Goal: Check status: Check status

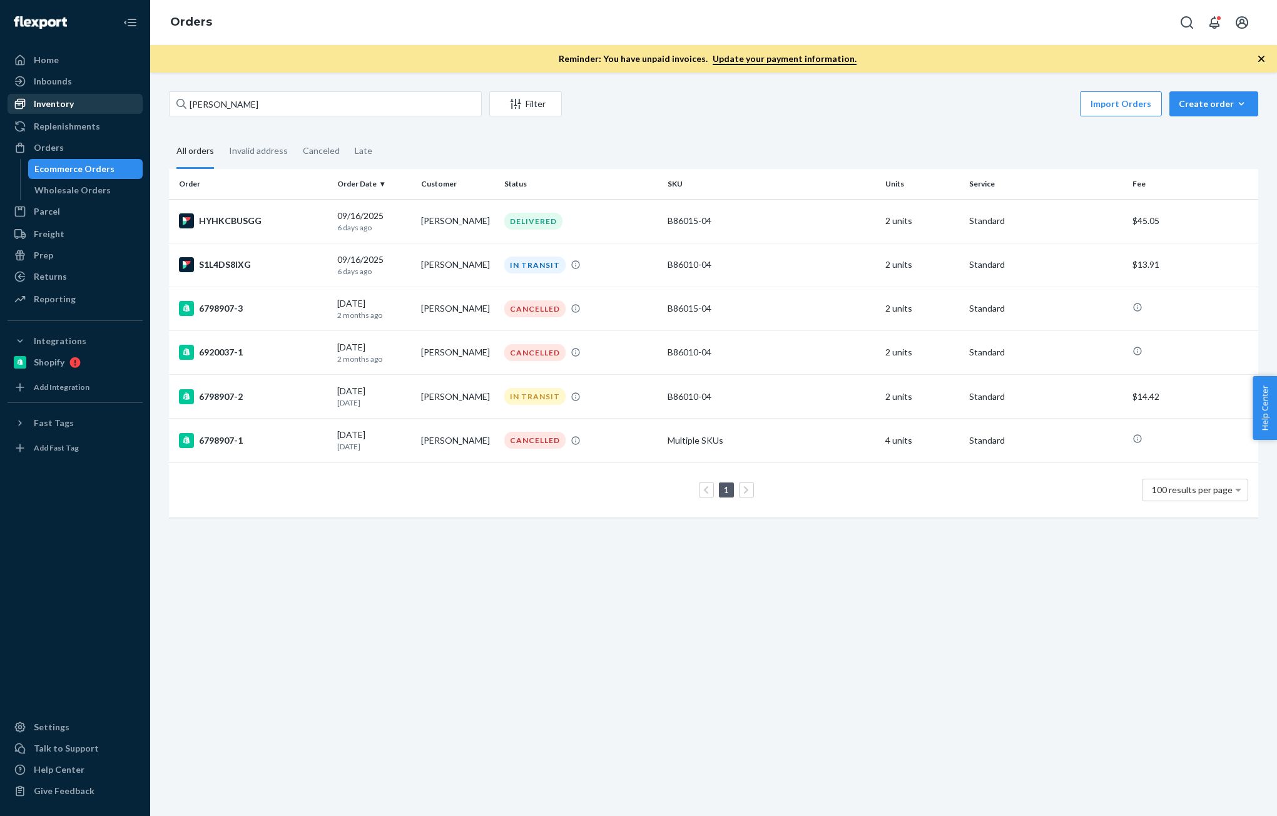
click at [49, 102] on div "Inventory" at bounding box center [54, 104] width 40 height 13
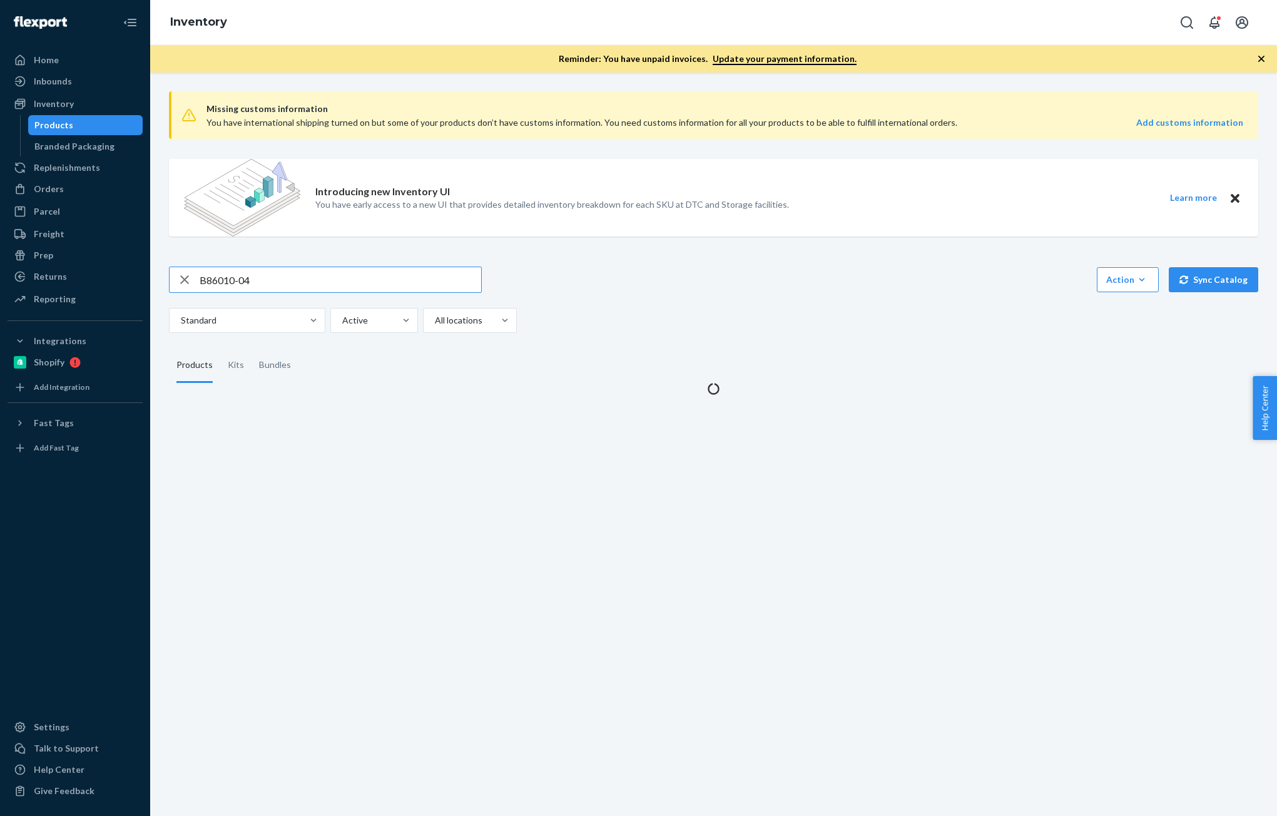
click at [264, 277] on input "B86010-04" at bounding box center [341, 279] width 282 height 25
type input "T58051-01"
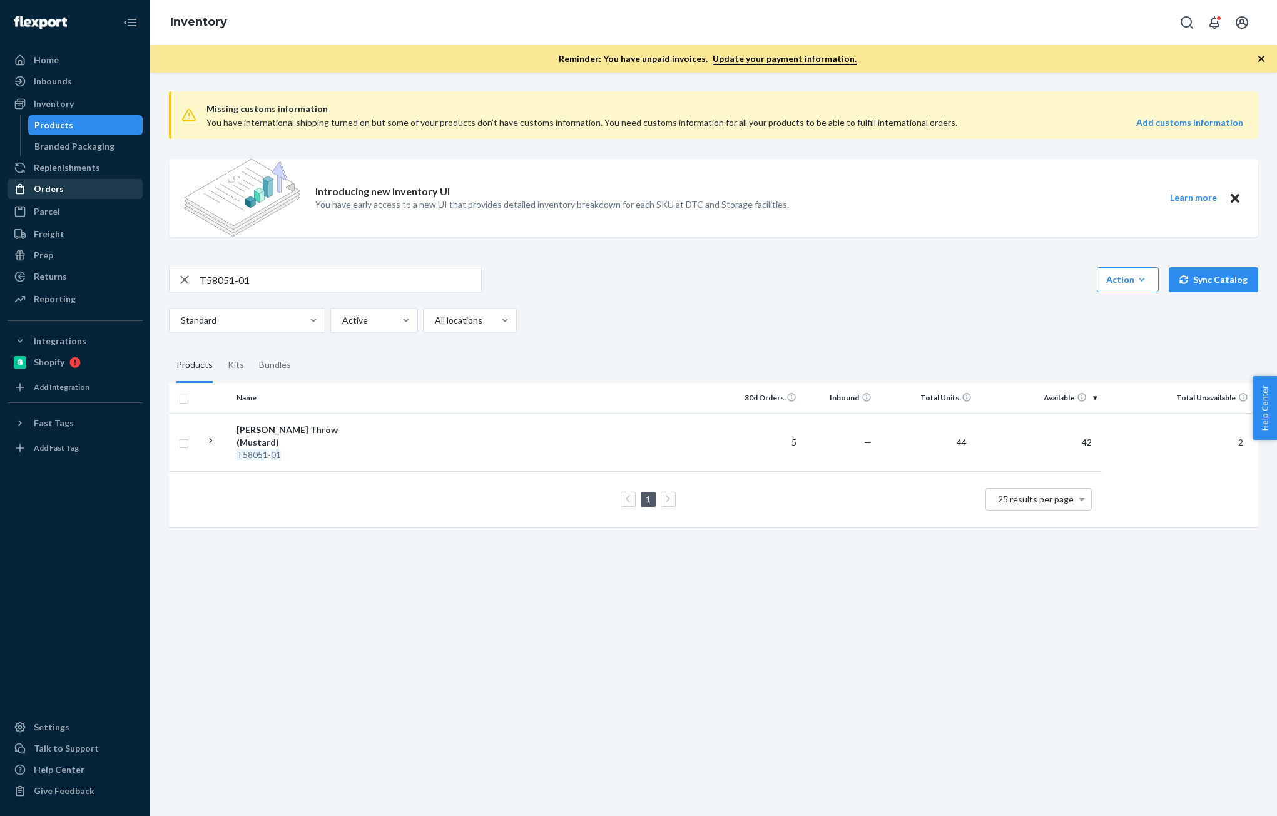
click at [59, 186] on div "Orders" at bounding box center [49, 189] width 30 height 13
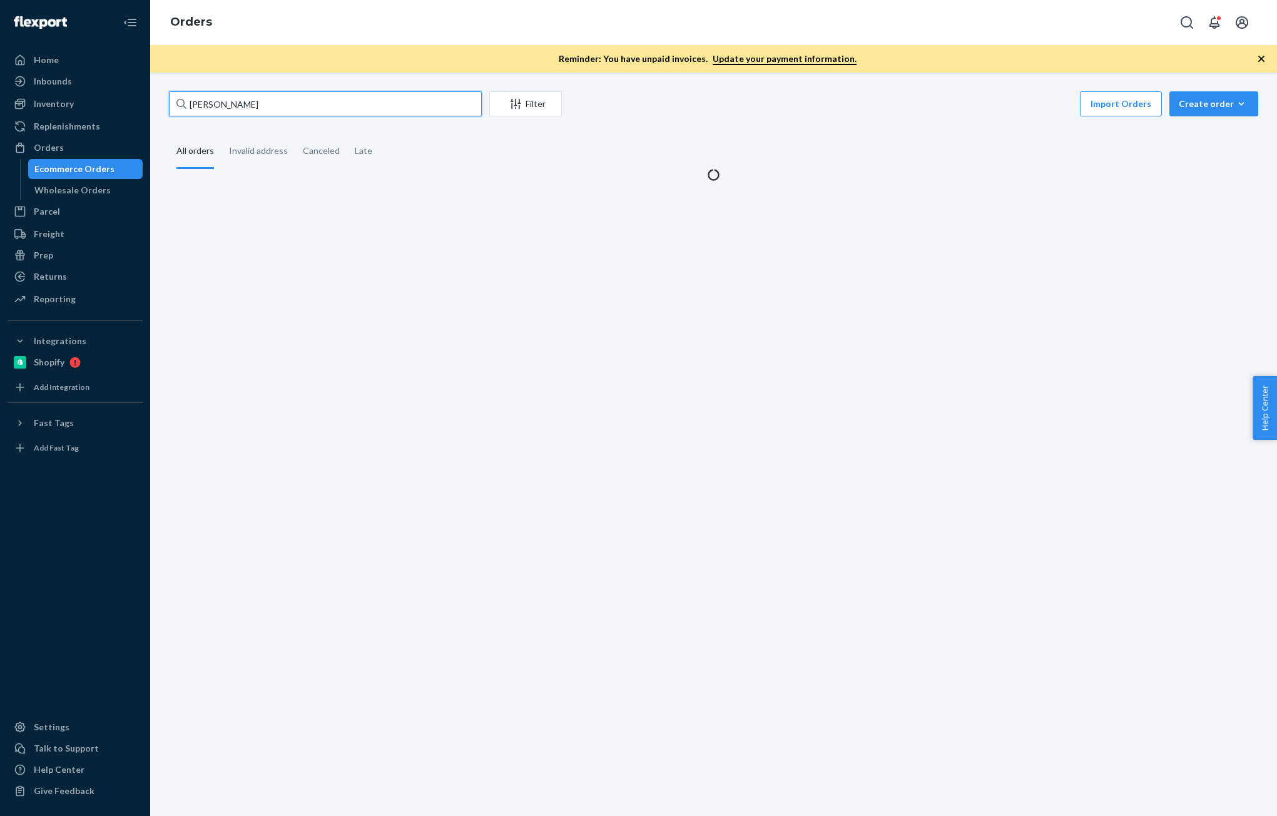
click at [299, 110] on input "[PERSON_NAME]" at bounding box center [325, 103] width 313 height 25
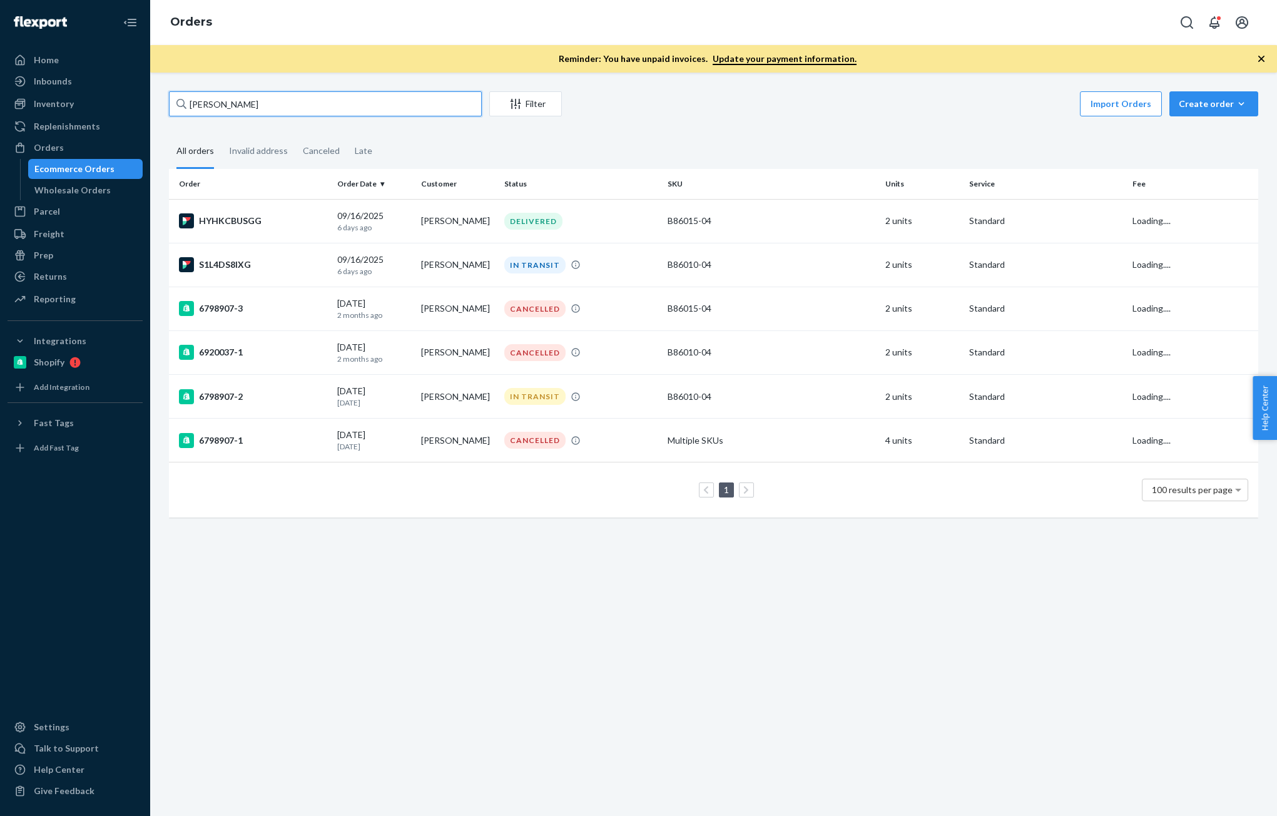
paste input "[PERSON_NAME] [PERSON_NAME]"
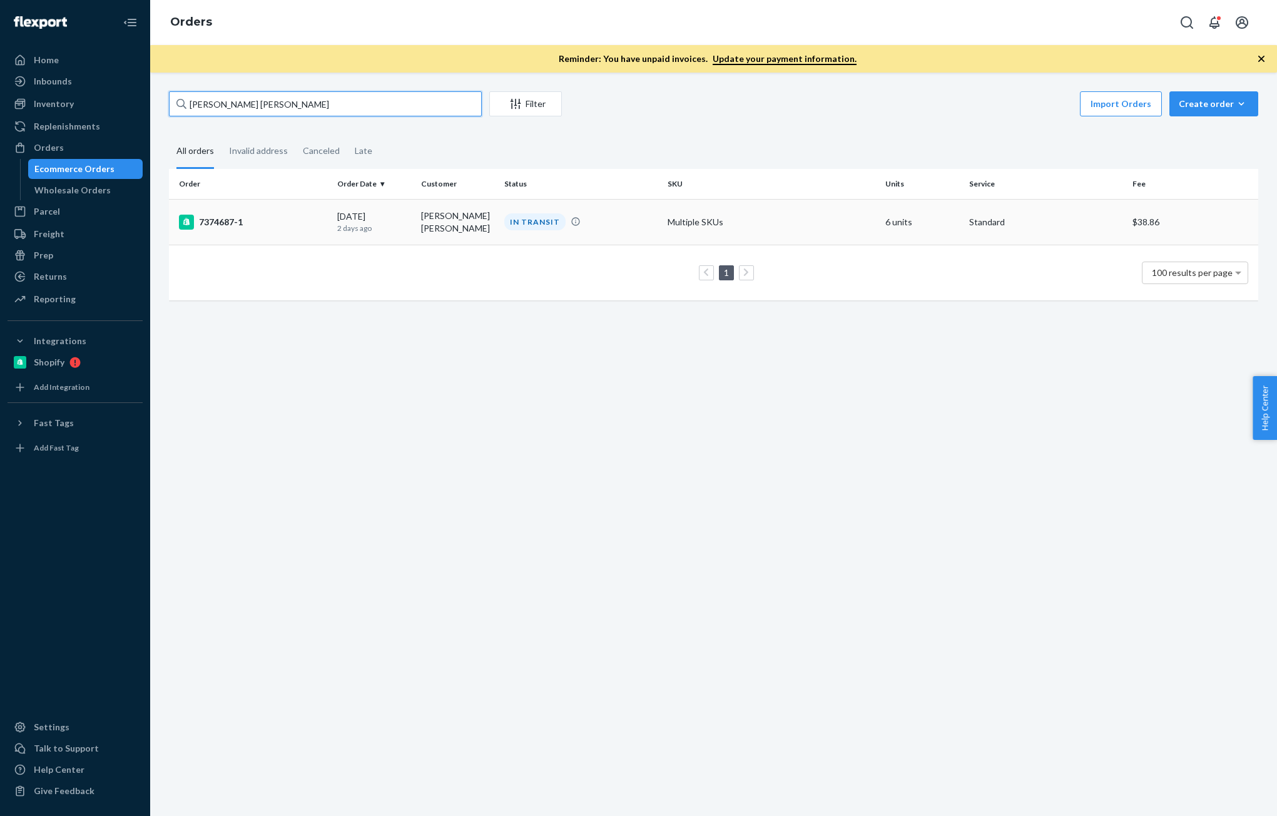
type input "[PERSON_NAME] [PERSON_NAME]"
click at [380, 230] on p "2 days ago" at bounding box center [373, 228] width 73 height 11
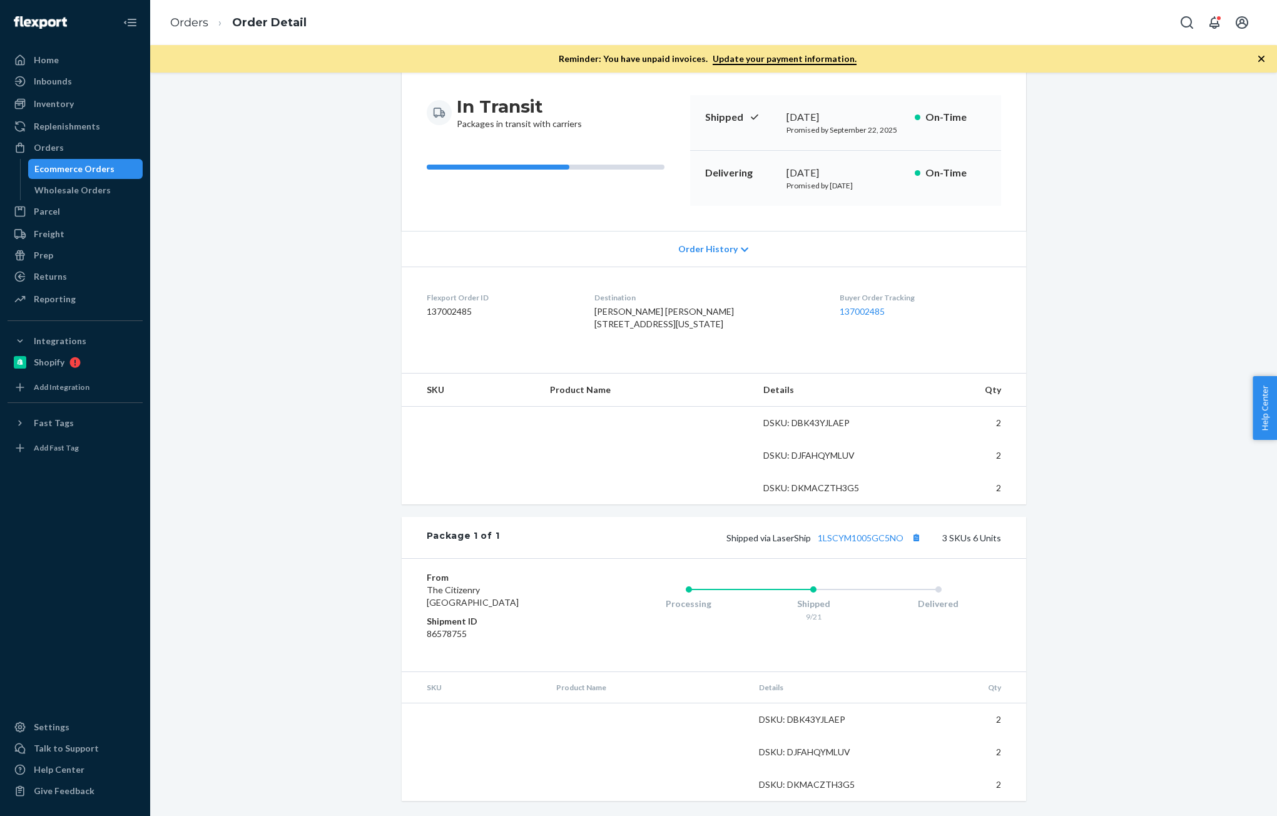
scroll to position [125, 0]
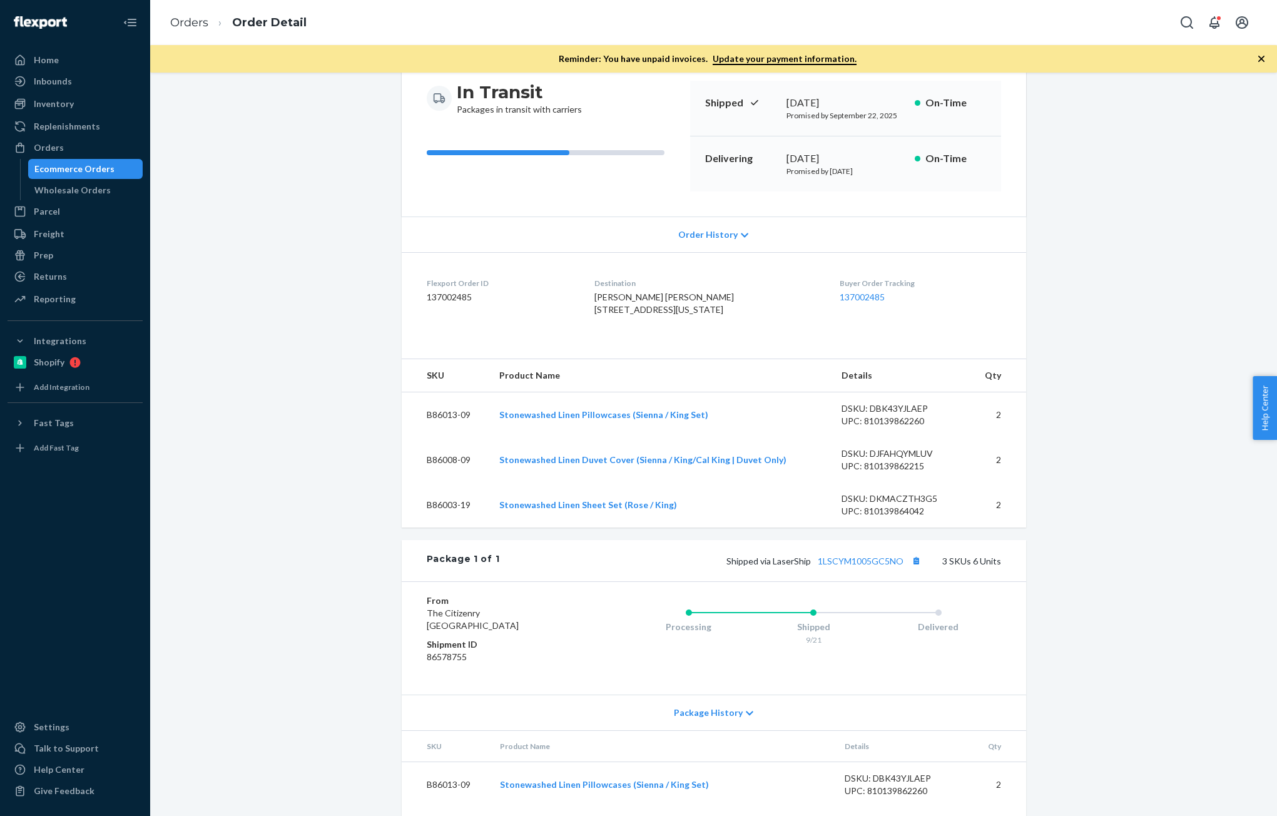
click at [435, 293] on dd "137002485" at bounding box center [501, 297] width 148 height 13
copy dd "137002485"
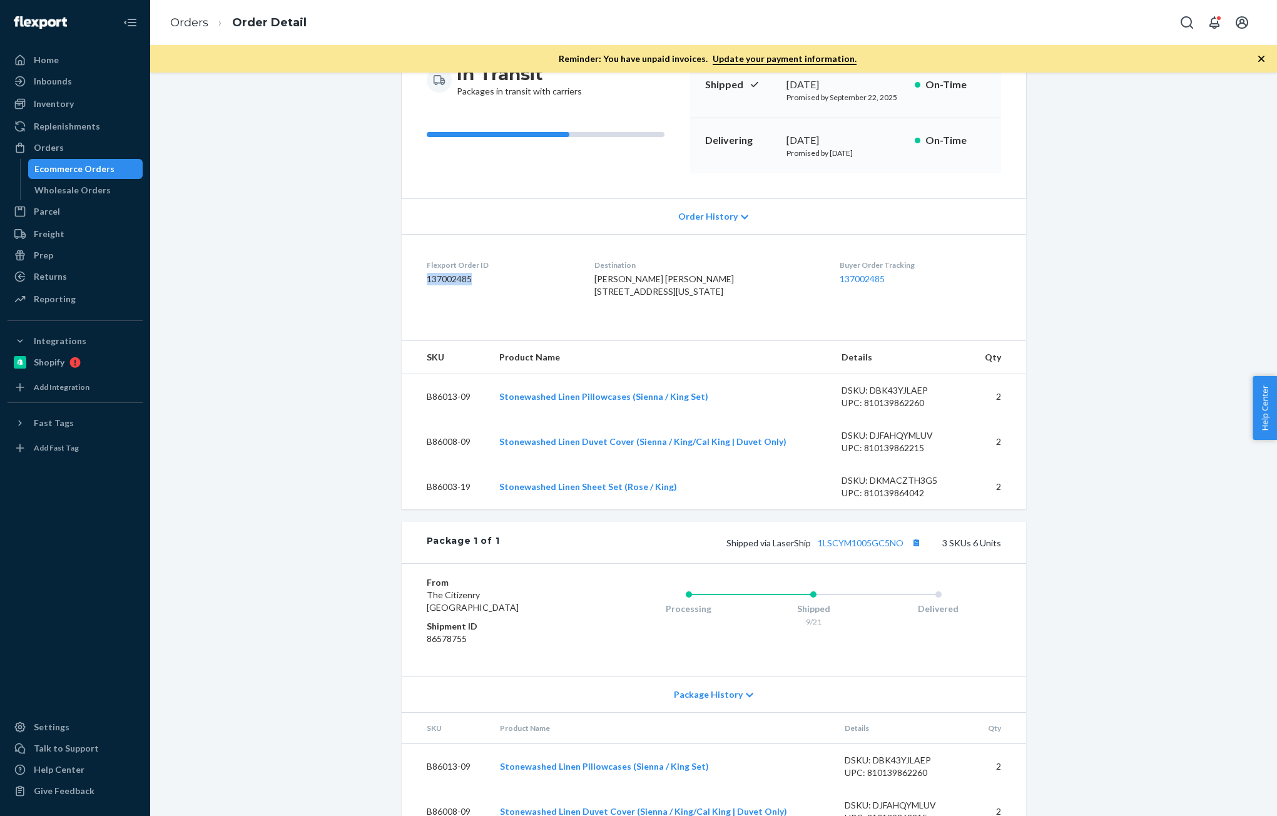
scroll to position [188, 0]
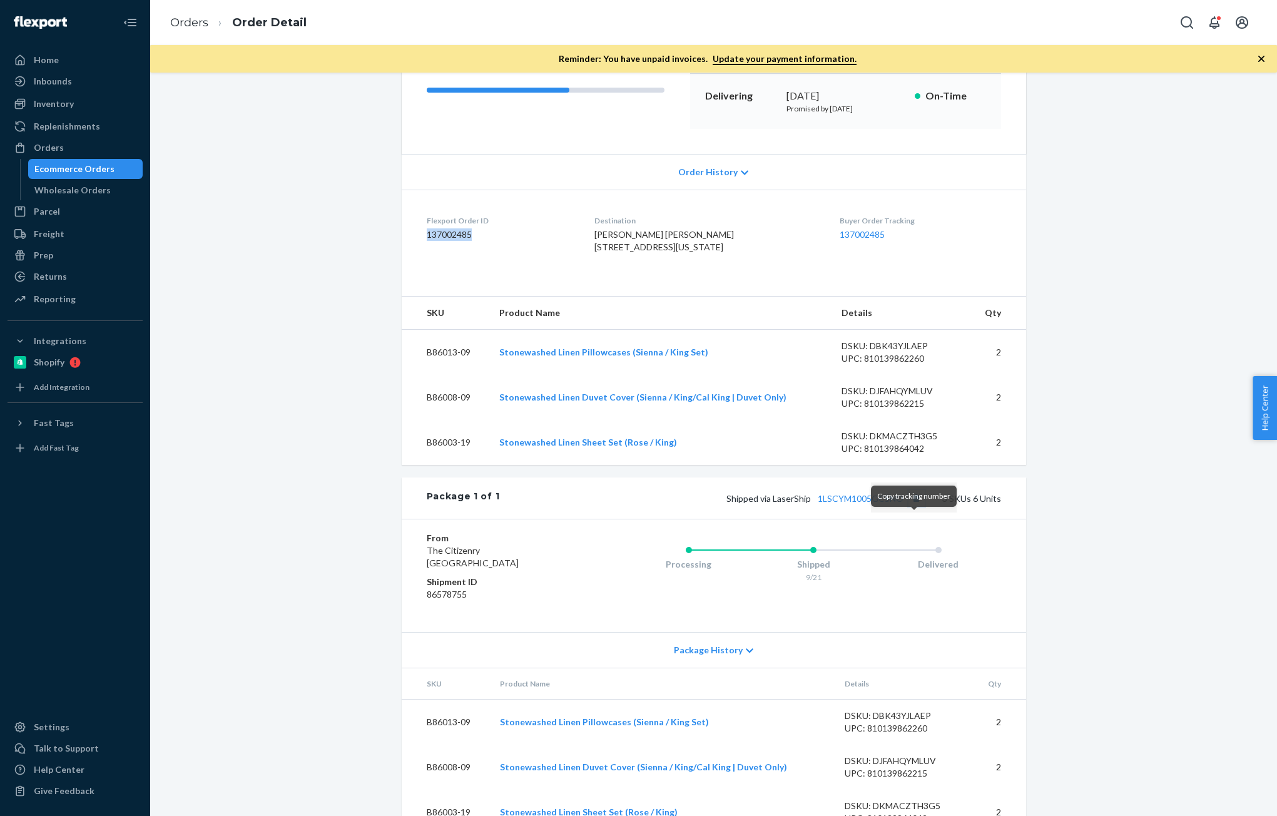
click at [910, 506] on button "Copy tracking number" at bounding box center [917, 498] width 16 height 16
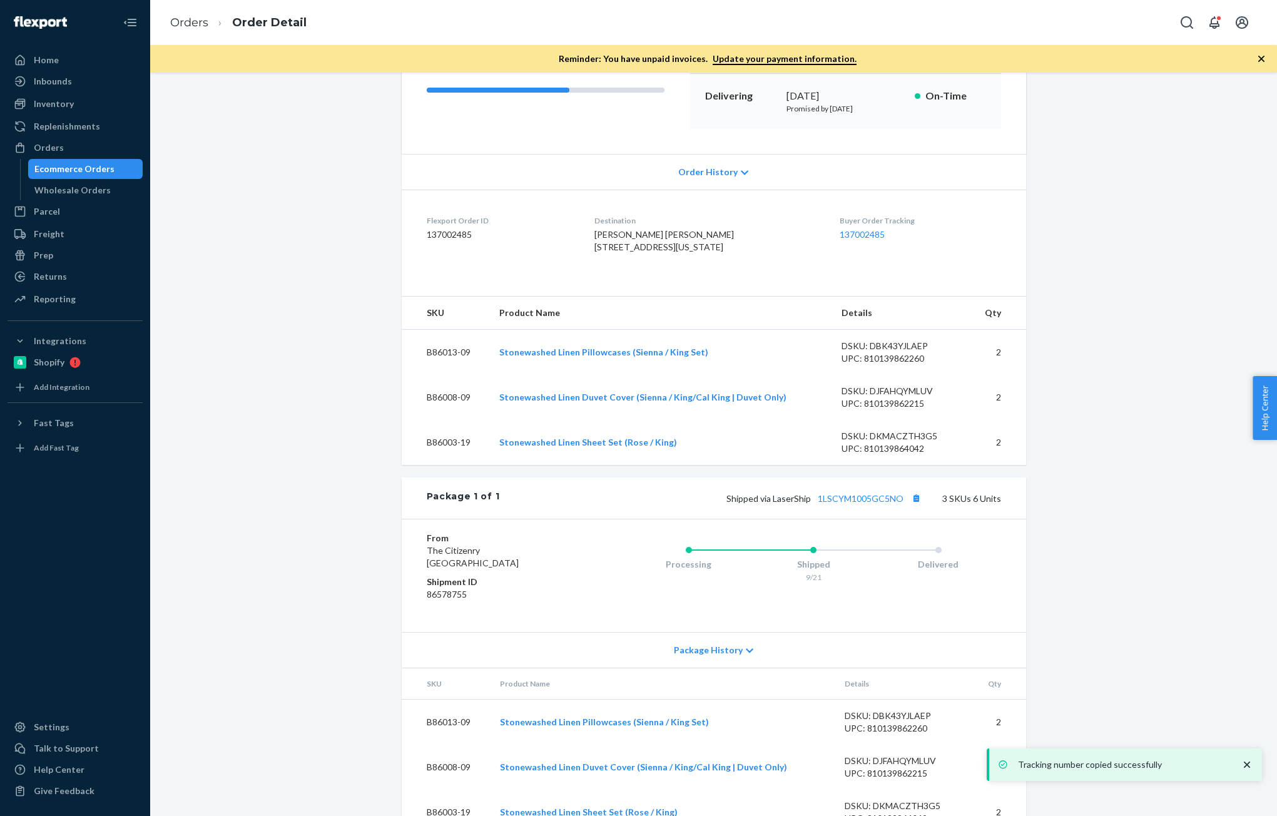
click at [62, 115] on div "Inventory Products Branded Packaging" at bounding box center [75, 104] width 135 height 21
click at [51, 113] on link "Inventory" at bounding box center [75, 104] width 135 height 20
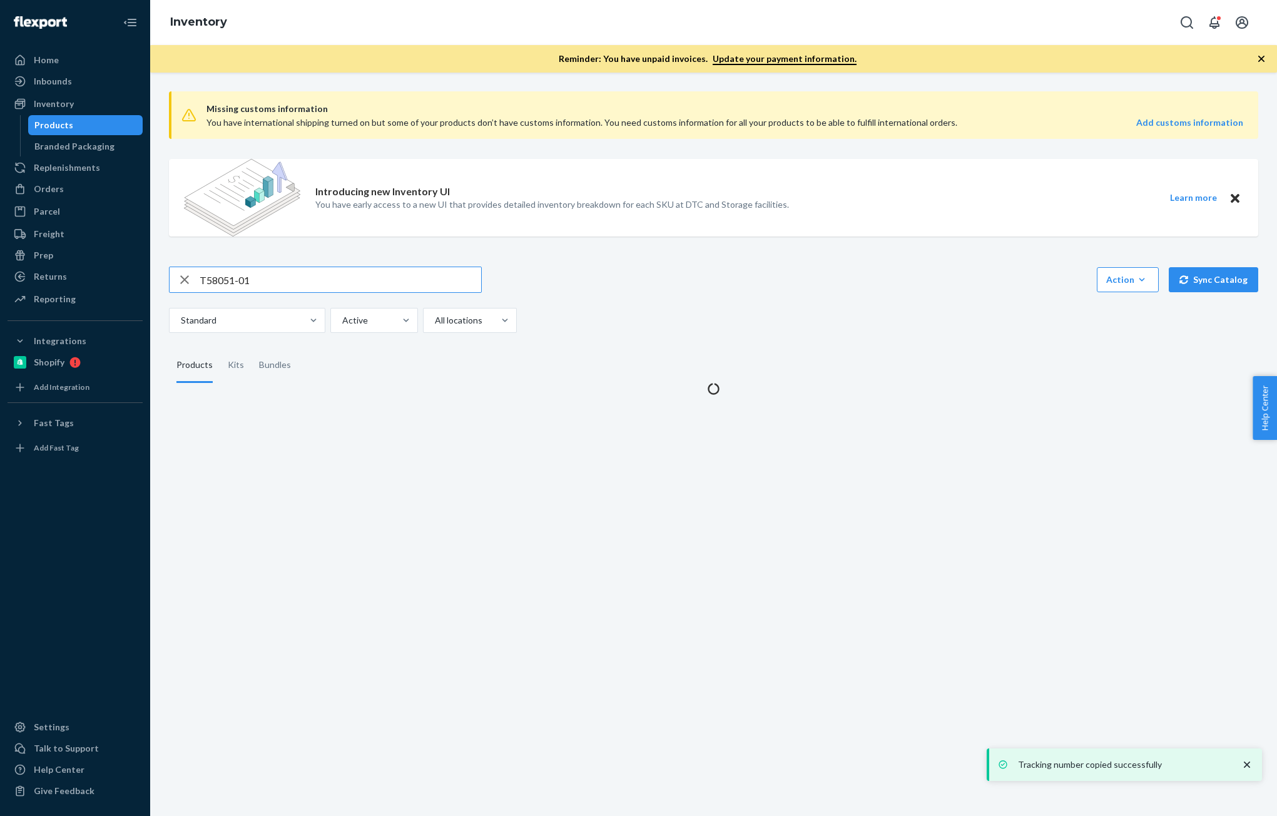
click at [270, 280] on input "T58051-01" at bounding box center [341, 279] width 282 height 25
type input "B86102-01-K2"
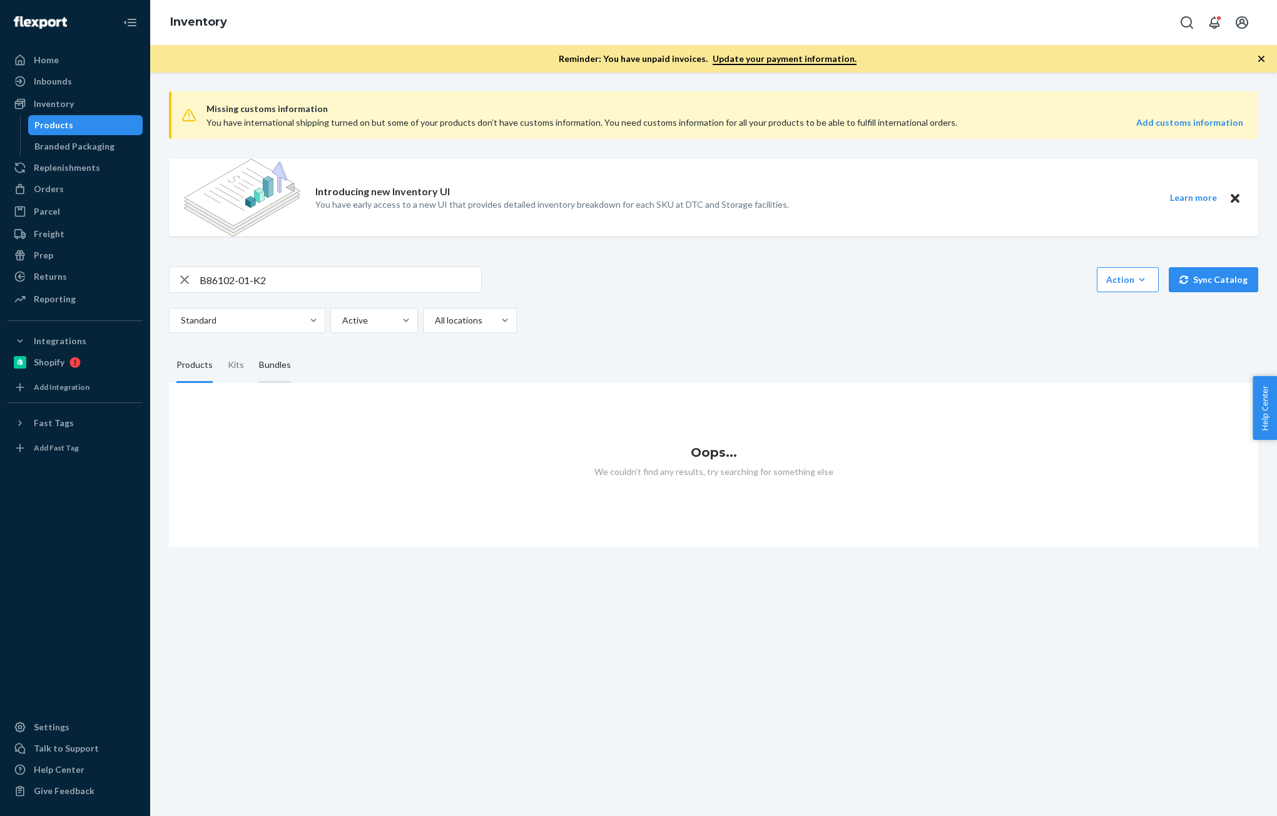
click at [271, 367] on div "Bundles" at bounding box center [275, 365] width 32 height 35
click at [252, 348] on input "Bundles" at bounding box center [252, 348] width 0 height 0
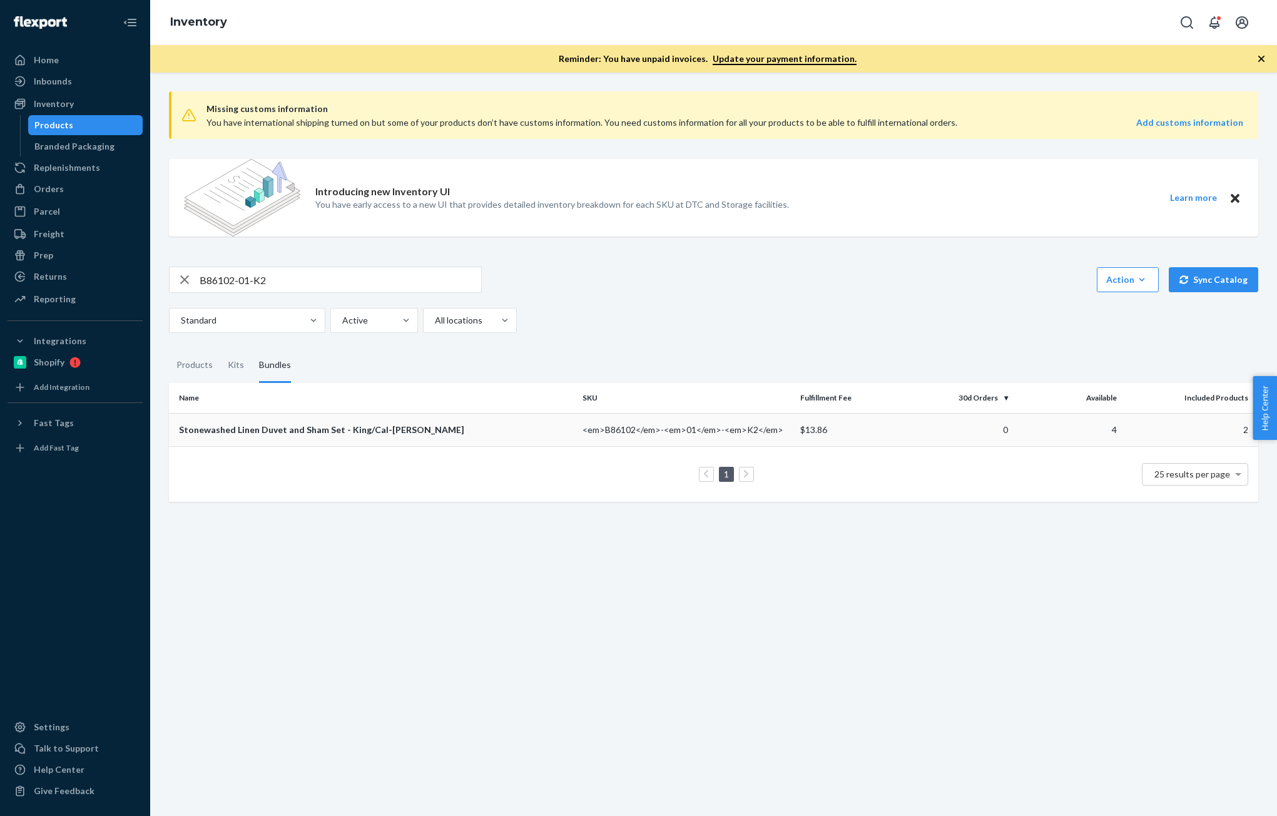
click at [371, 424] on div "Stonewashed Linen Duvet and Sham Set - King/Cal-[PERSON_NAME]" at bounding box center [376, 430] width 394 height 13
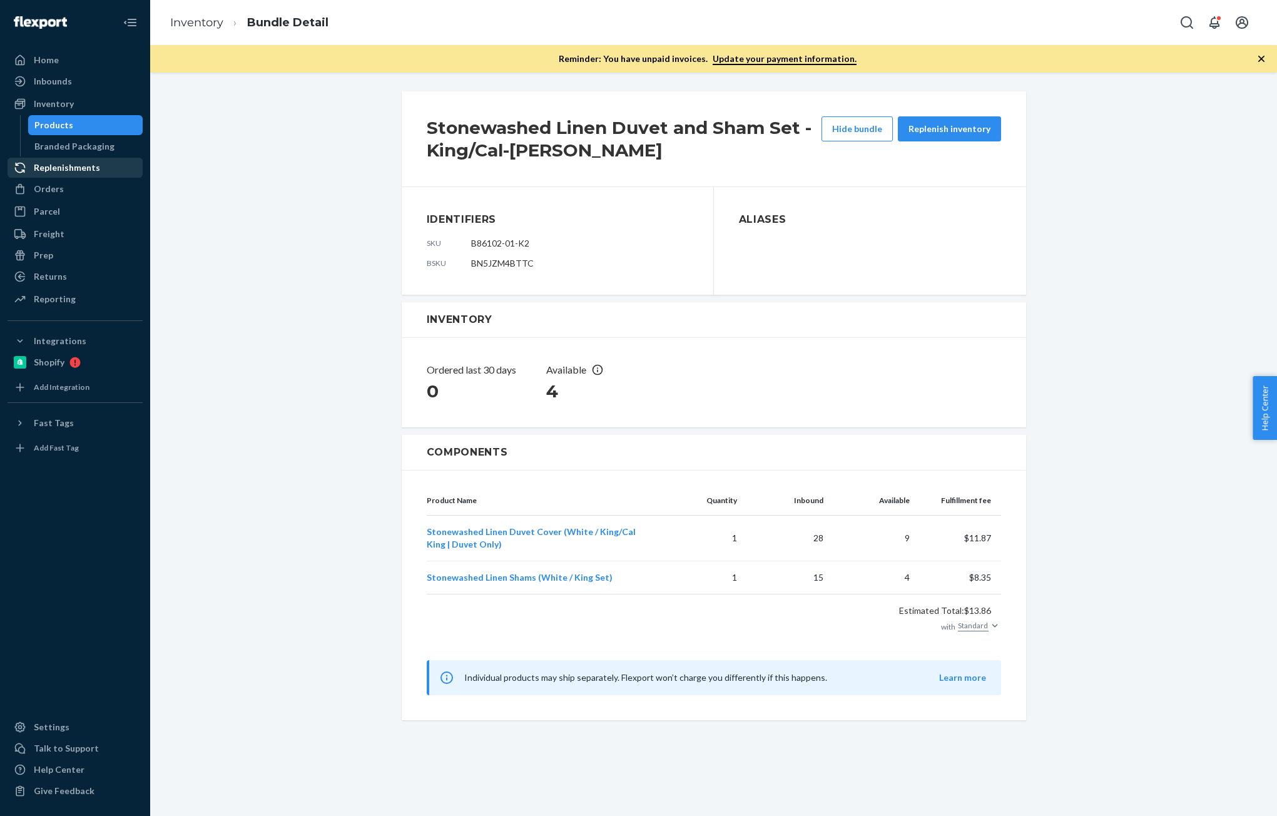
click at [44, 175] on div "Replenishments" at bounding box center [75, 168] width 133 height 18
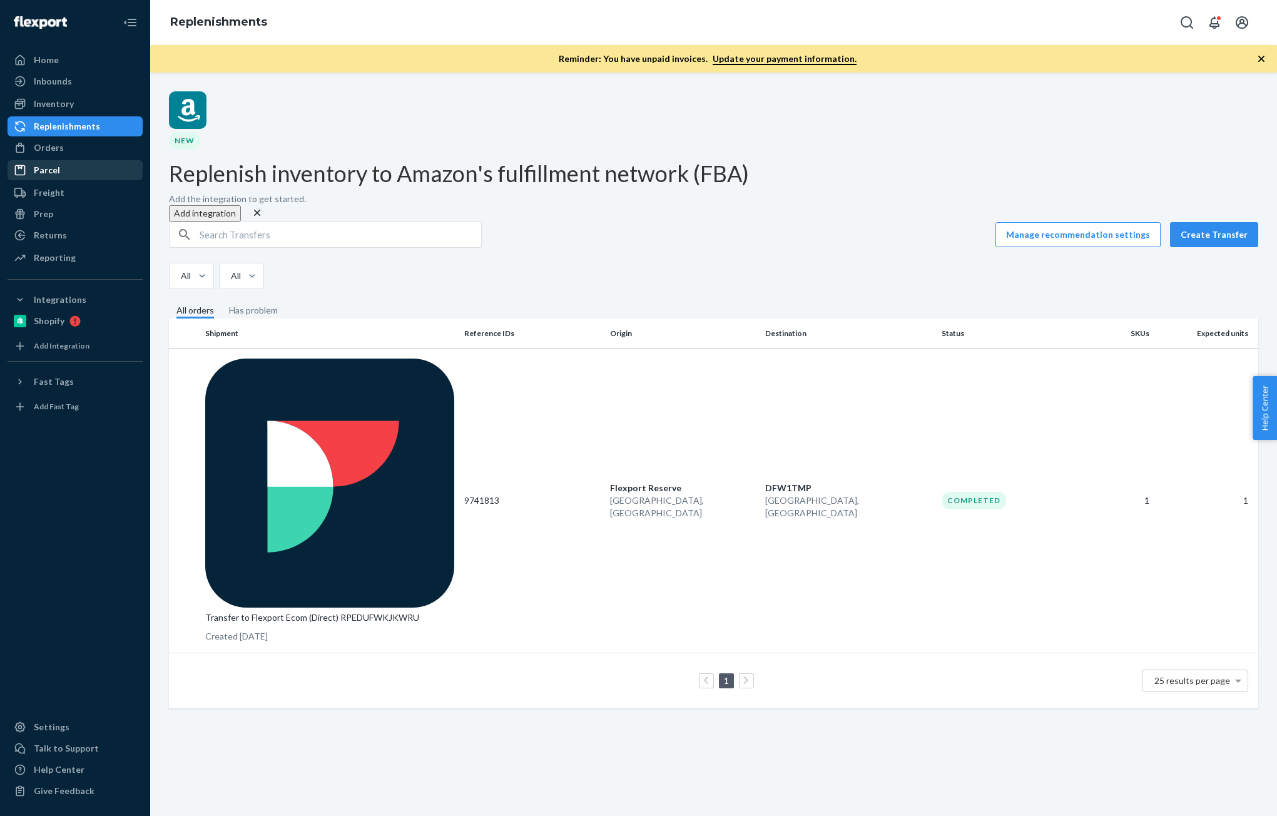
click at [34, 161] on div "Parcel" at bounding box center [75, 170] width 133 height 18
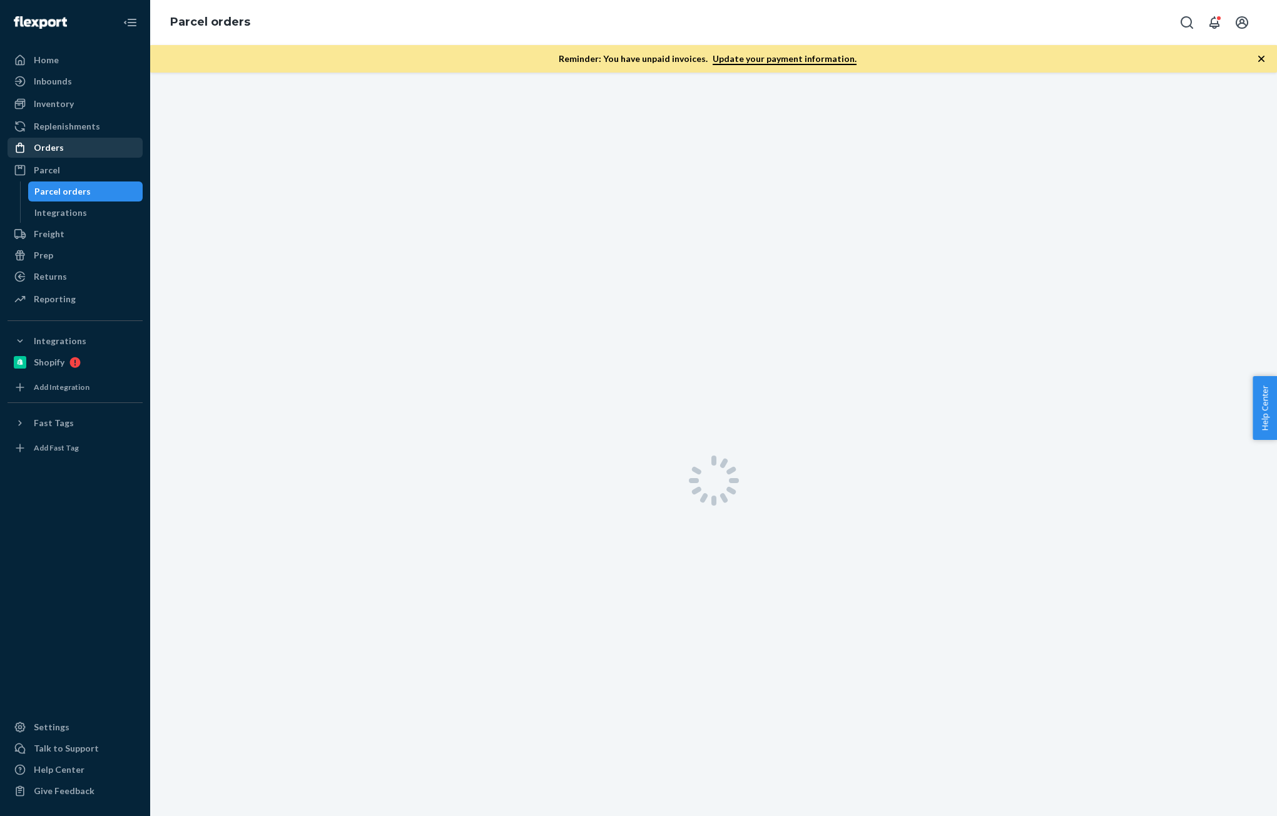
click at [36, 155] on div "Orders" at bounding box center [75, 148] width 133 height 18
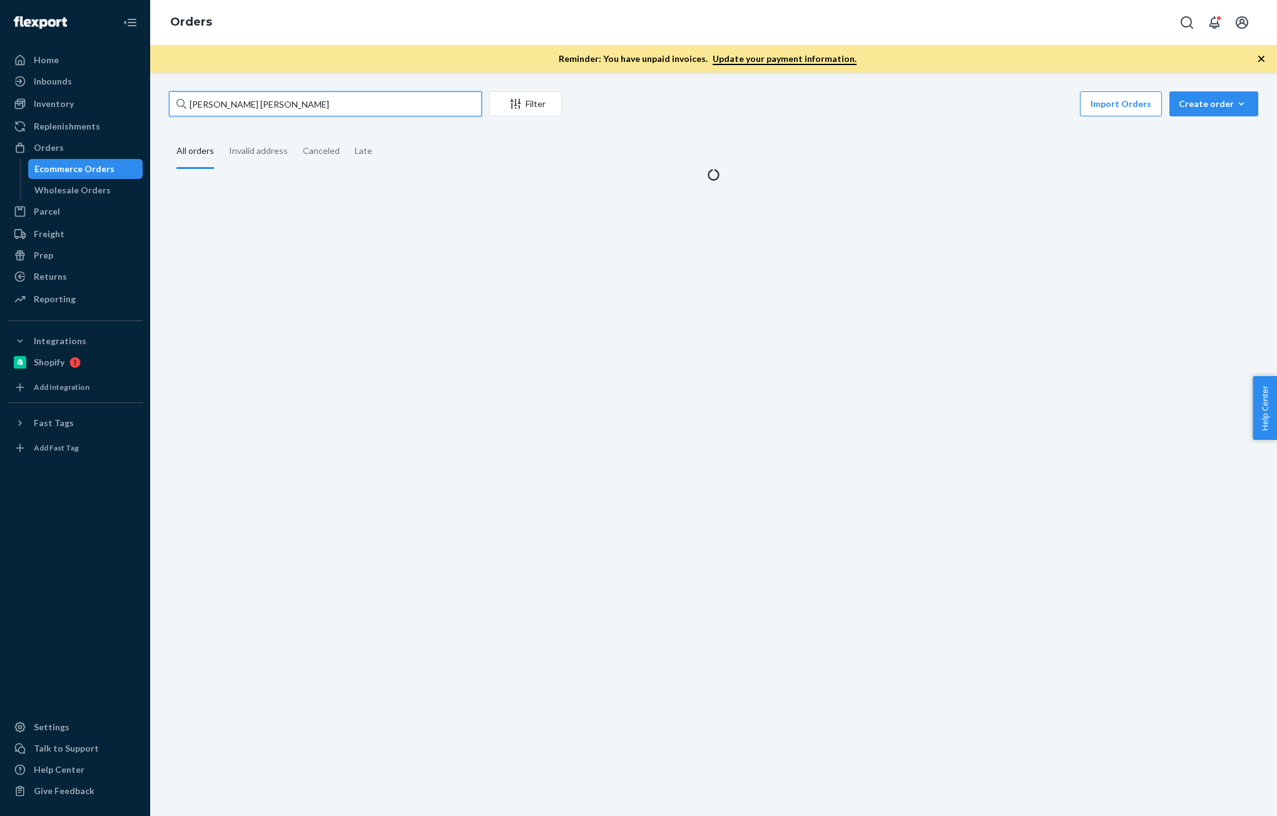
click at [313, 111] on input "[PERSON_NAME] [PERSON_NAME]" at bounding box center [325, 103] width 313 height 25
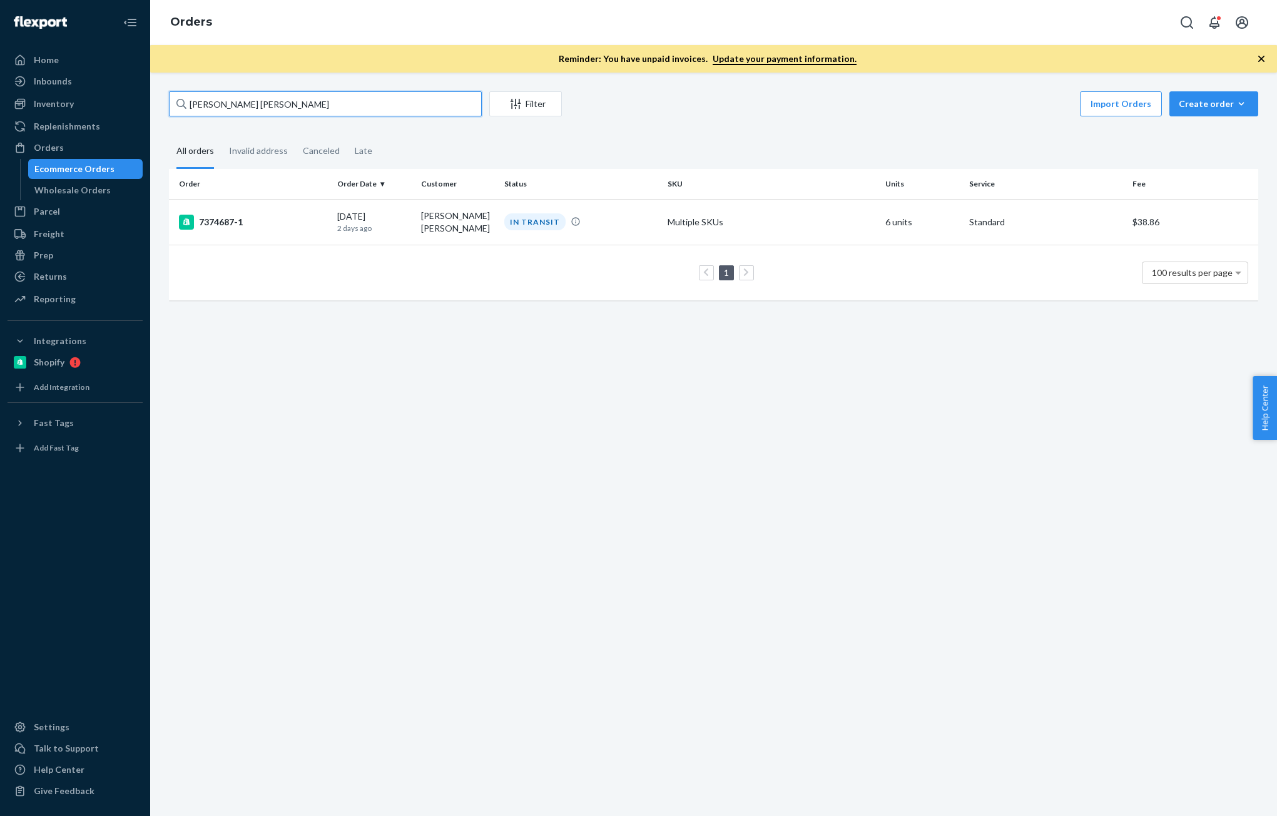
paste input "[PERSON_NAME]"
type input "[PERSON_NAME]"
